Goal: Task Accomplishment & Management: Use online tool/utility

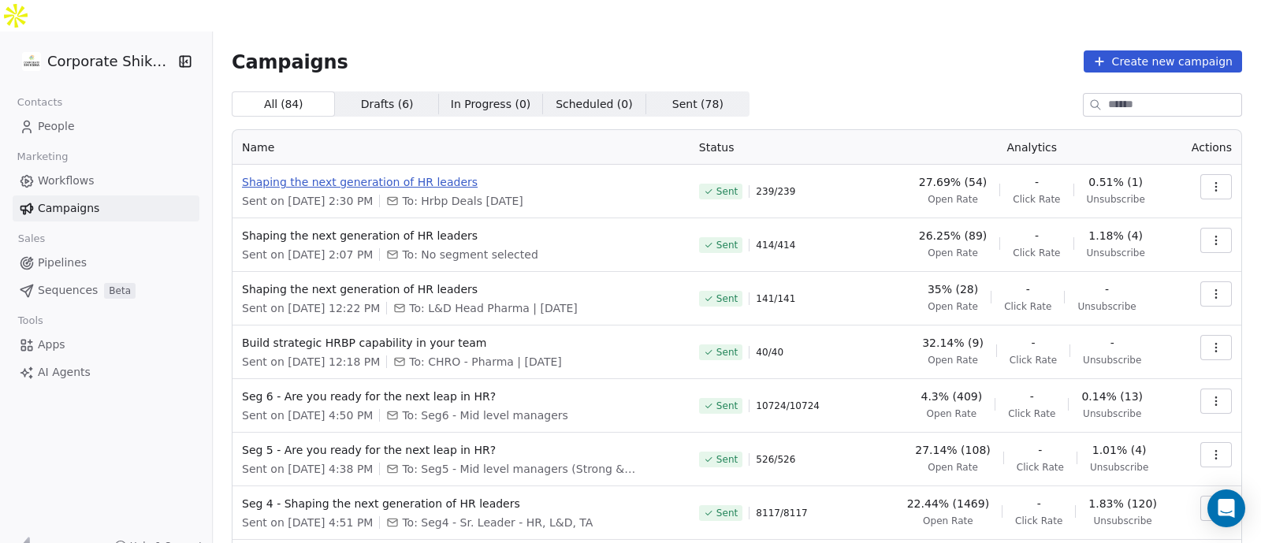
click at [391, 174] on span "Shaping the next generation of HR leaders" at bounding box center [461, 182] width 438 height 16
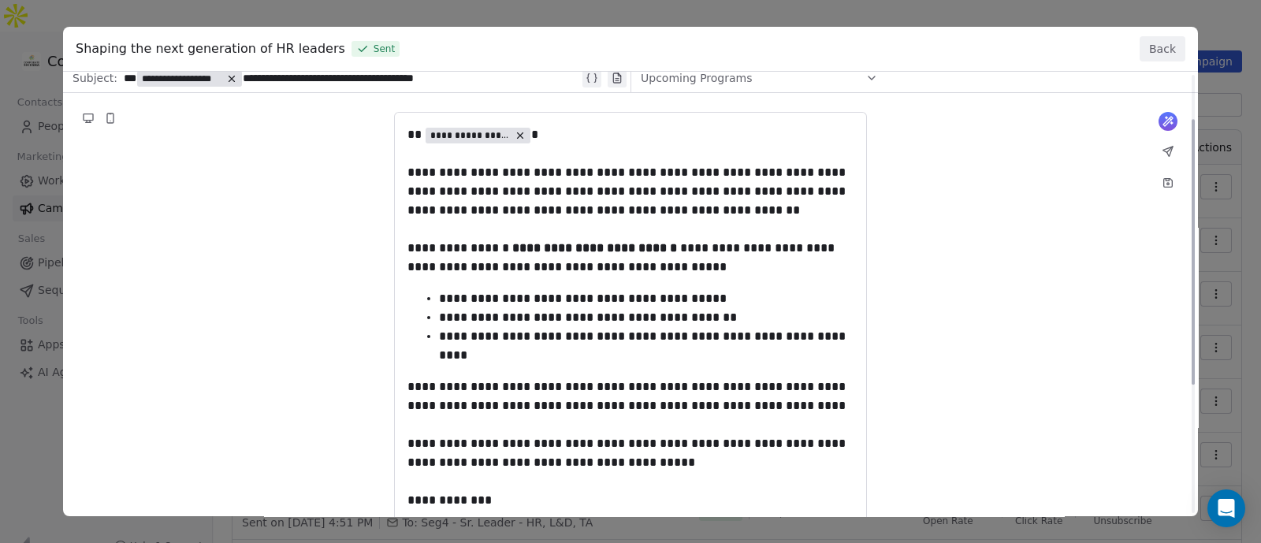
scroll to position [74, 0]
click at [1161, 58] on button "Back" at bounding box center [1163, 48] width 46 height 25
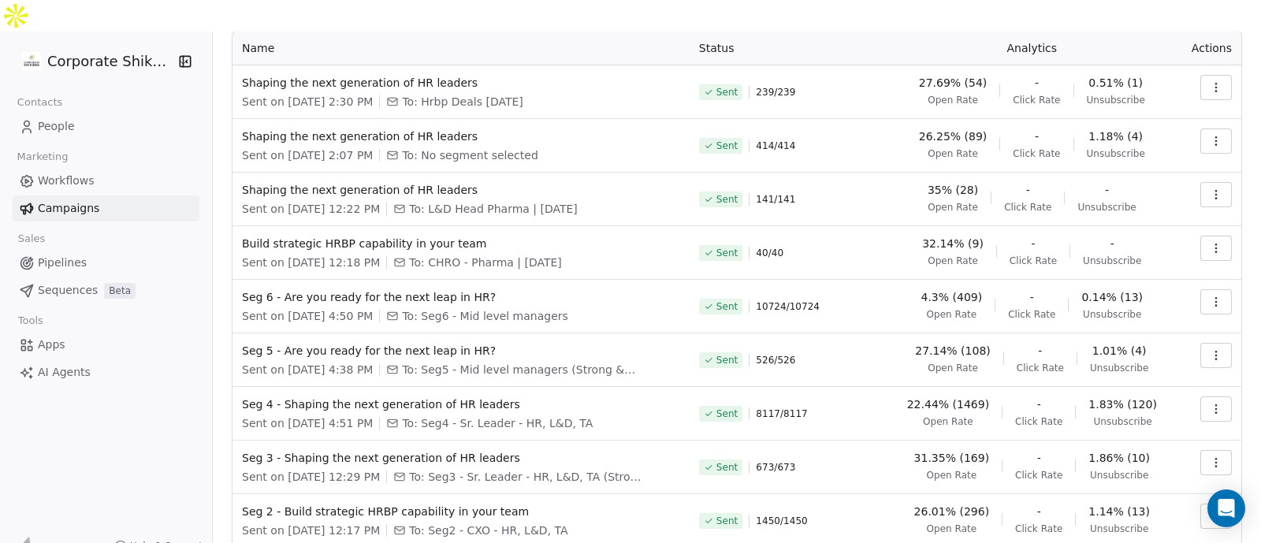
scroll to position [192, 0]
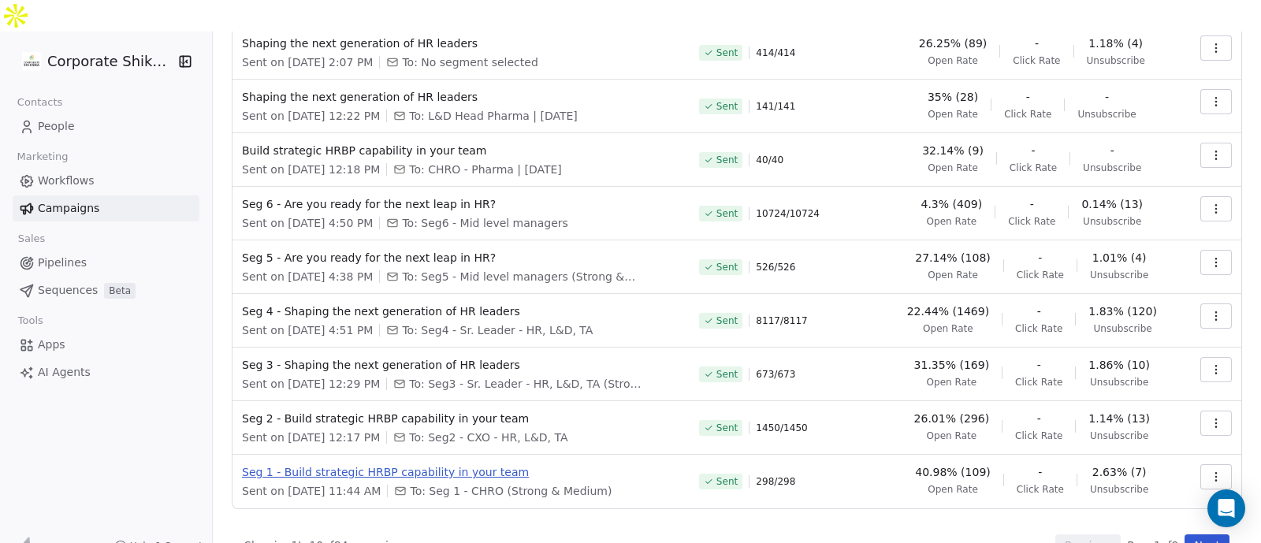
click at [432, 464] on span "Seg 1 - Build strategic HRBP capability in your team" at bounding box center [461, 472] width 438 height 16
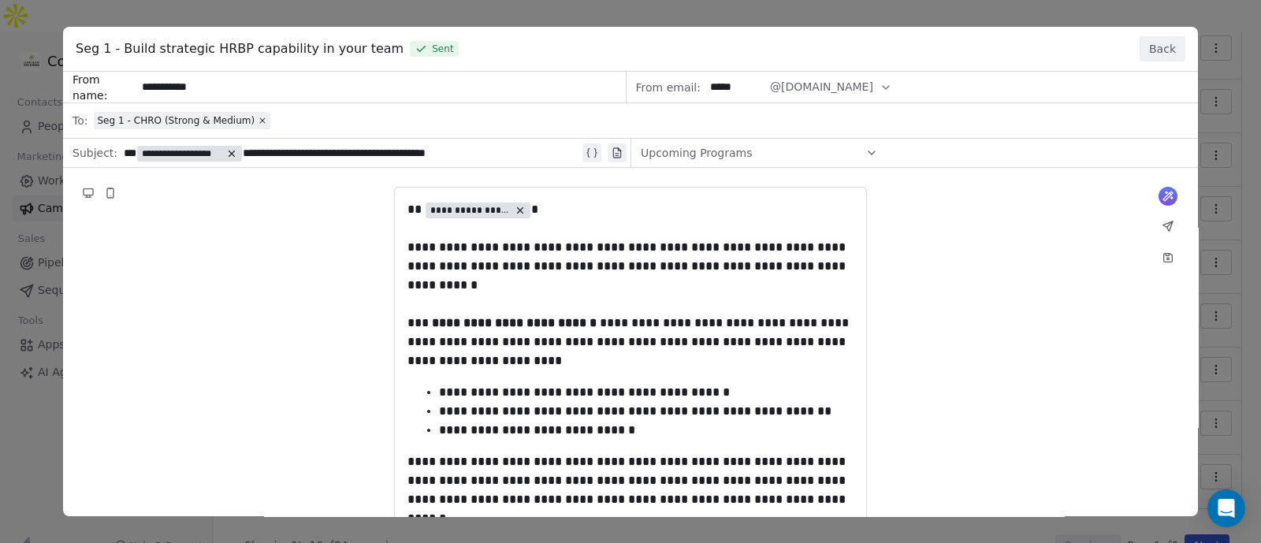
scroll to position [285, 0]
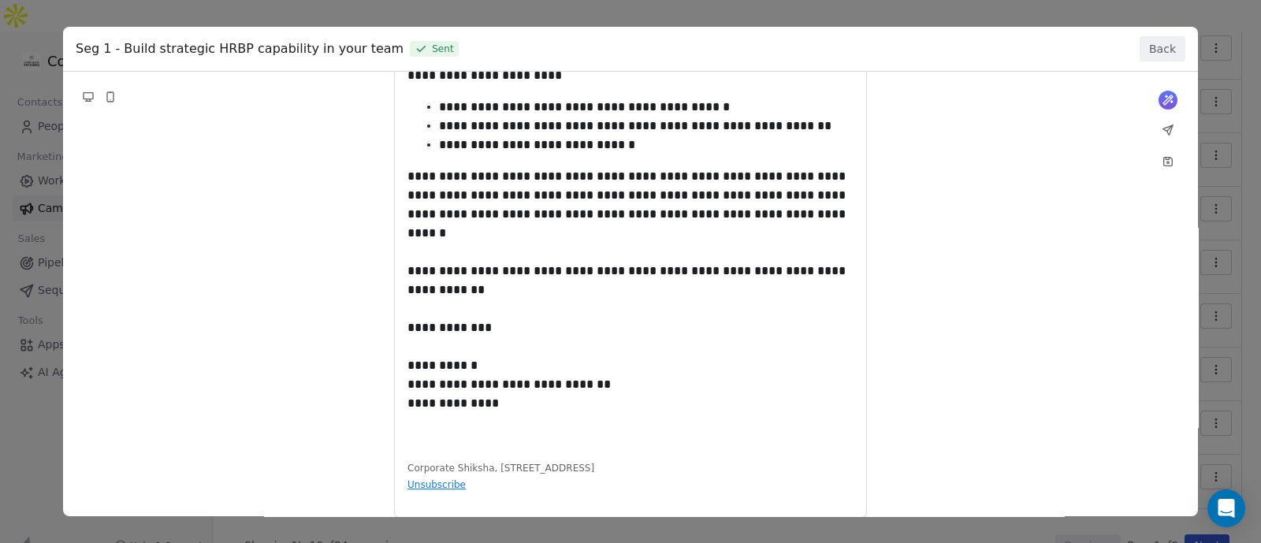
drag, startPoint x: 513, startPoint y: 368, endPoint x: 385, endPoint y: 67, distance: 327.1
click at [385, 67] on div "**********" at bounding box center [630, 271] width 1135 height 489
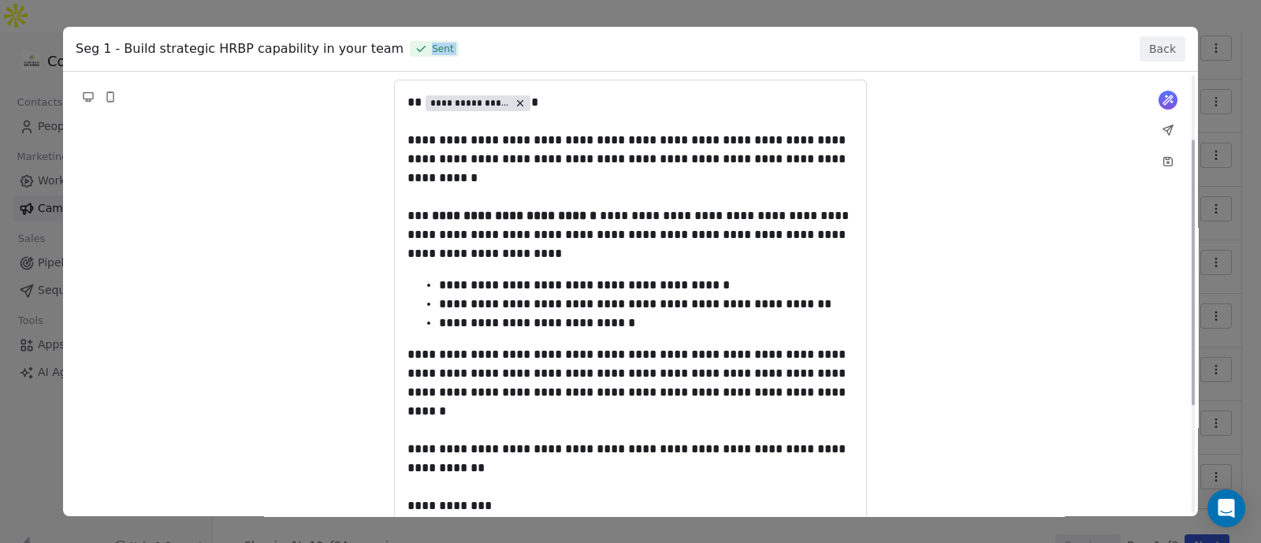
scroll to position [106, 0]
drag, startPoint x: 400, startPoint y: 96, endPoint x: 502, endPoint y: 316, distance: 242.3
click at [502, 316] on div "**********" at bounding box center [630, 323] width 1135 height 717
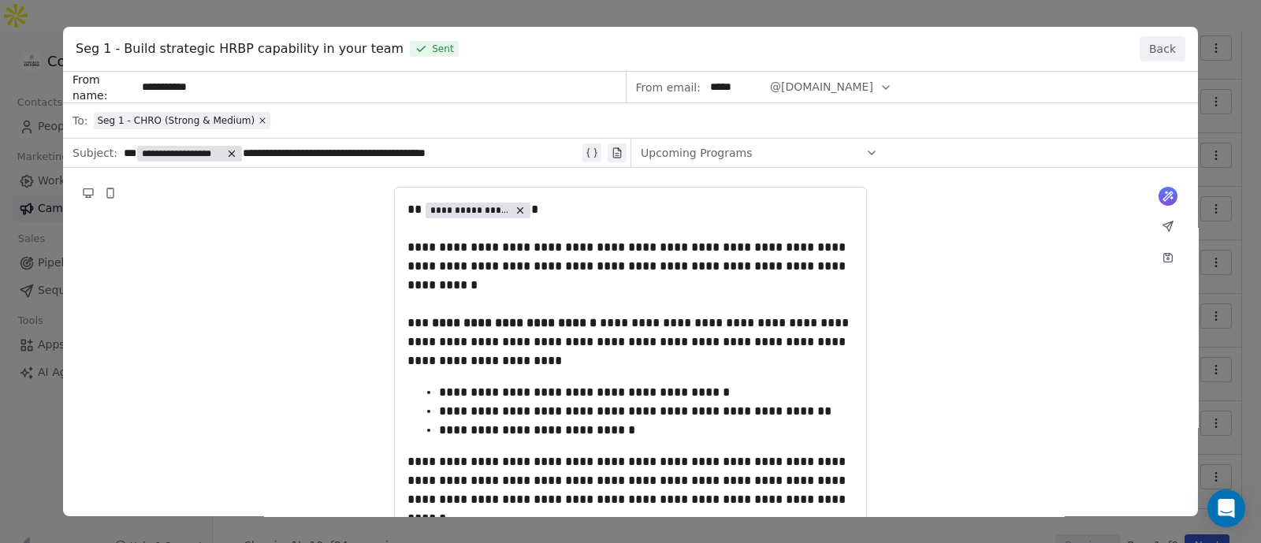
drag, startPoint x: 404, startPoint y: 207, endPoint x: 573, endPoint y: 367, distance: 233.0
click at [573, 367] on div "**********" at bounding box center [630, 430] width 1135 height 717
click at [191, 48] on span "Seg 1 - Build strategic HRBP capability in your team" at bounding box center [240, 48] width 328 height 19
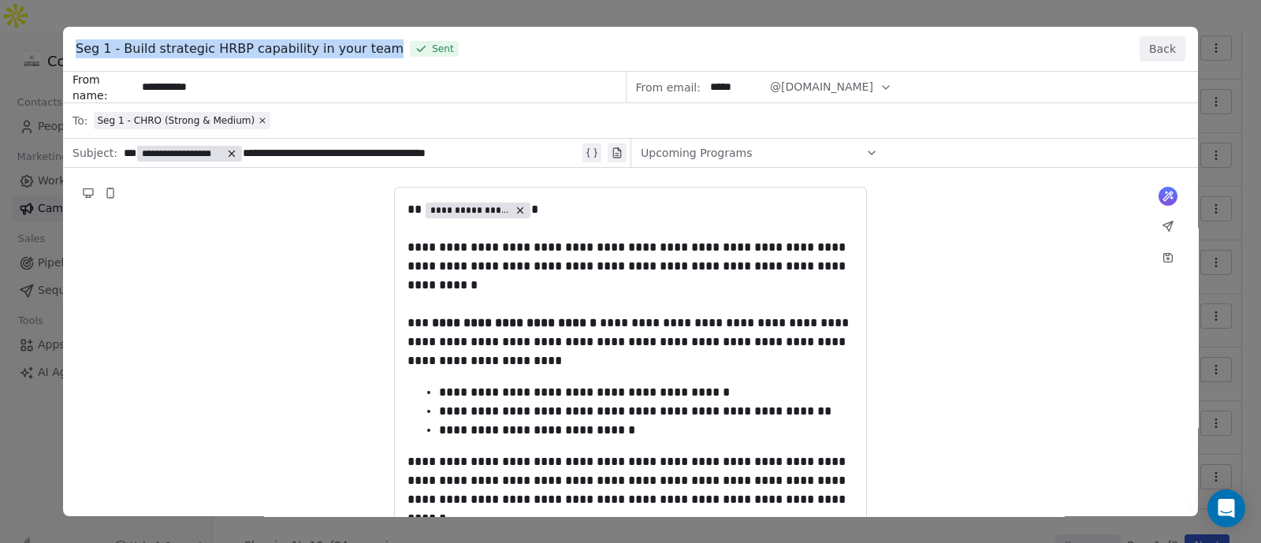
click at [191, 48] on span "Seg 1 - Build strategic HRBP capability in your team" at bounding box center [240, 48] width 328 height 19
copy span "Seg 1 - Build strategic HRBP capability in your team"
